Goal: Transaction & Acquisition: Book appointment/travel/reservation

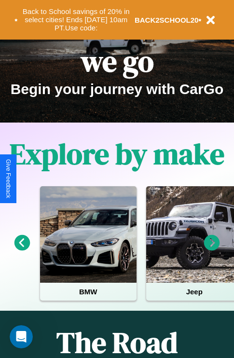
scroll to position [148, 0]
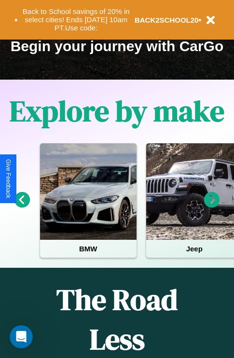
click at [212, 206] on icon at bounding box center [212, 200] width 16 height 16
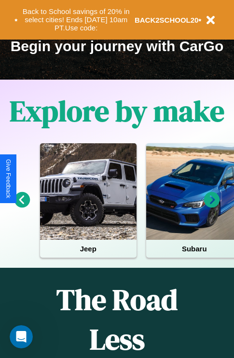
click at [212, 206] on icon at bounding box center [212, 200] width 16 height 16
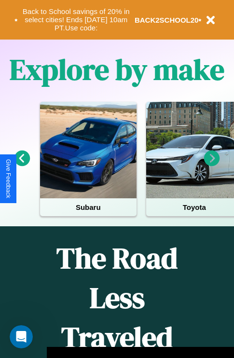
scroll to position [1168, 0]
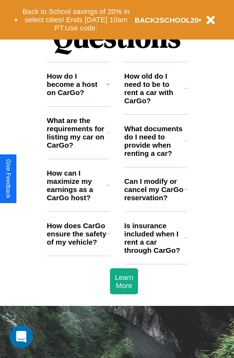
click at [78, 246] on h3 "How does CarGo ensure the safety of my vehicle?" at bounding box center [77, 233] width 60 height 25
click at [186, 145] on icon at bounding box center [186, 141] width 2 height 8
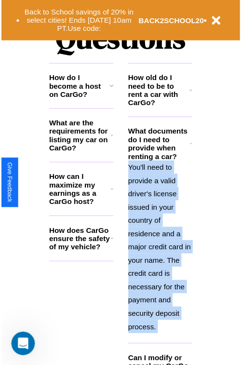
scroll to position [1259, 0]
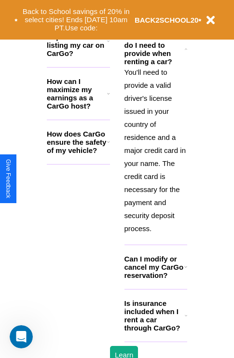
click at [155, 331] on h3 "Is insurance included when I rent a car through CarGo?" at bounding box center [154, 315] width 60 height 33
click at [78, 15] on button "Back to School savings of 20% in select cities! Ends [DATE] 10am PT. Use code:" at bounding box center [76, 20] width 117 height 30
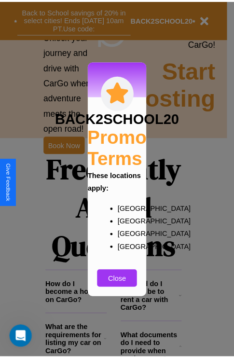
scroll to position [935, 0]
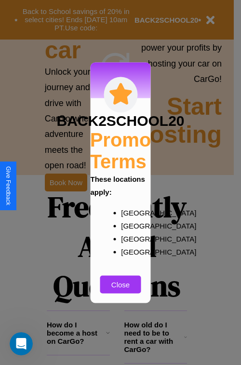
click at [66, 182] on div at bounding box center [120, 182] width 241 height 365
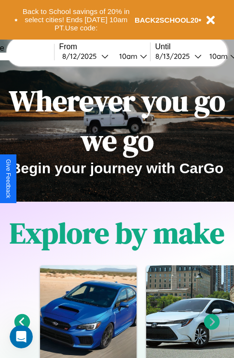
scroll to position [0, 0]
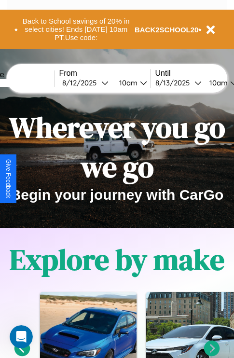
click at [32, 82] on input "text" at bounding box center [18, 83] width 72 height 8
type input "*****"
click at [96, 82] on div "[DATE]" at bounding box center [81, 82] width 39 height 9
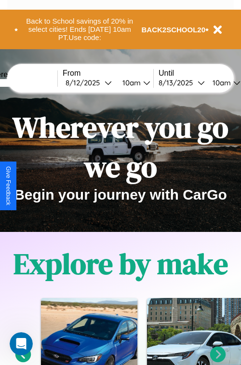
select select "*"
select select "****"
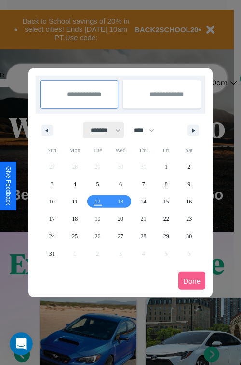
click at [101, 130] on select "******* ******** ***** ***** *** **** **** ****** ********* ******* ******** **…" at bounding box center [103, 130] width 41 height 16
select select "*"
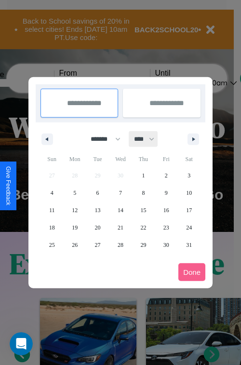
click at [148, 139] on select "**** **** **** **** **** **** **** **** **** **** **** **** **** **** **** ****…" at bounding box center [143, 139] width 29 height 16
select select "****"
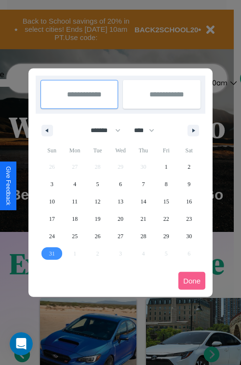
click at [52, 253] on span "31" at bounding box center [52, 253] width 6 height 17
type input "**********"
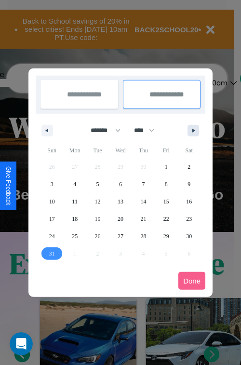
click at [193, 130] on icon "button" at bounding box center [195, 131] width 5 height 4
select select "*"
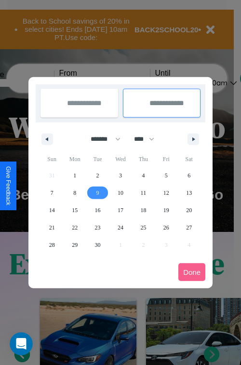
click at [97, 192] on span "9" at bounding box center [97, 192] width 3 height 17
type input "**********"
select select "*"
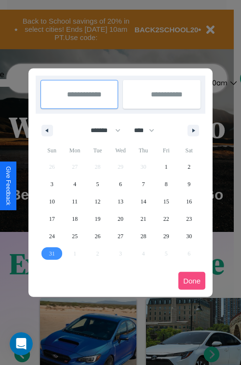
click at [192, 281] on button "Done" at bounding box center [191, 281] width 27 height 18
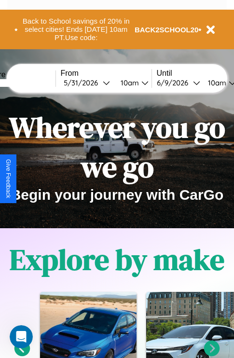
scroll to position [0, 34]
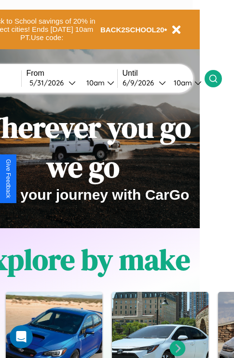
click at [218, 78] on icon at bounding box center [213, 79] width 10 height 10
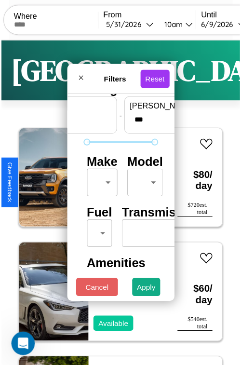
scroll to position [28, 0]
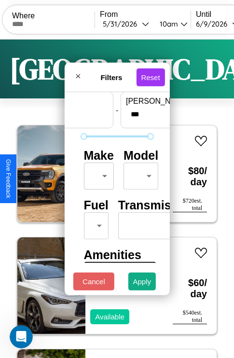
click at [97, 174] on body "CarGo Where From [DATE] 10am Until [DATE] 10am Become a Host Login Sign Up Pari…" at bounding box center [117, 199] width 234 height 398
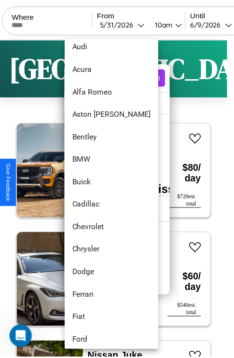
scroll to position [41, 0]
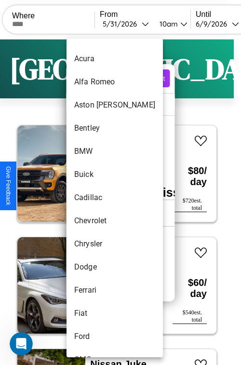
click at [96, 198] on li "Cadillac" at bounding box center [115, 197] width 96 height 23
type input "********"
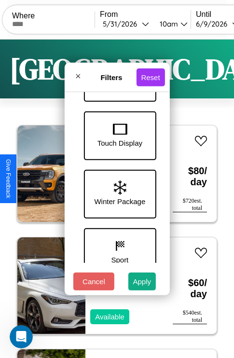
scroll to position [314, 0]
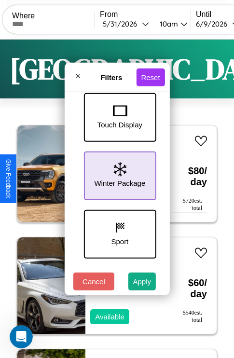
click at [118, 174] on icon at bounding box center [119, 169] width 13 height 14
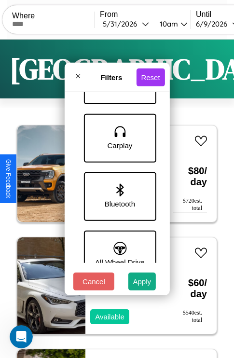
scroll to position [605, 0]
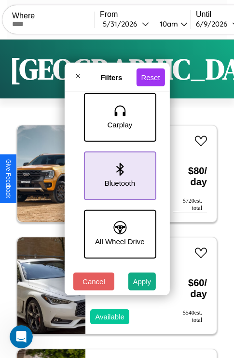
click at [118, 174] on icon at bounding box center [119, 168] width 7 height 13
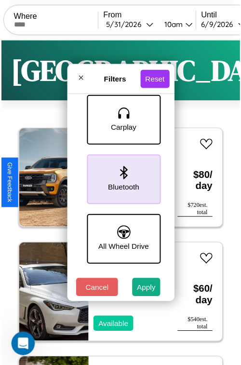
scroll to position [662, 0]
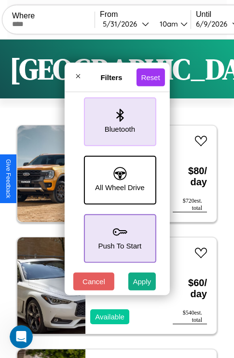
click at [118, 233] on icon at bounding box center [119, 232] width 14 height 14
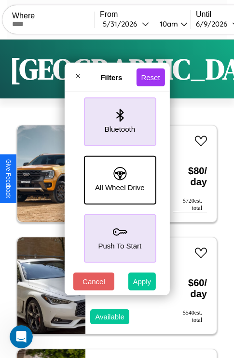
click at [142, 283] on button "Apply" at bounding box center [142, 281] width 28 height 18
